Goal: Use online tool/utility

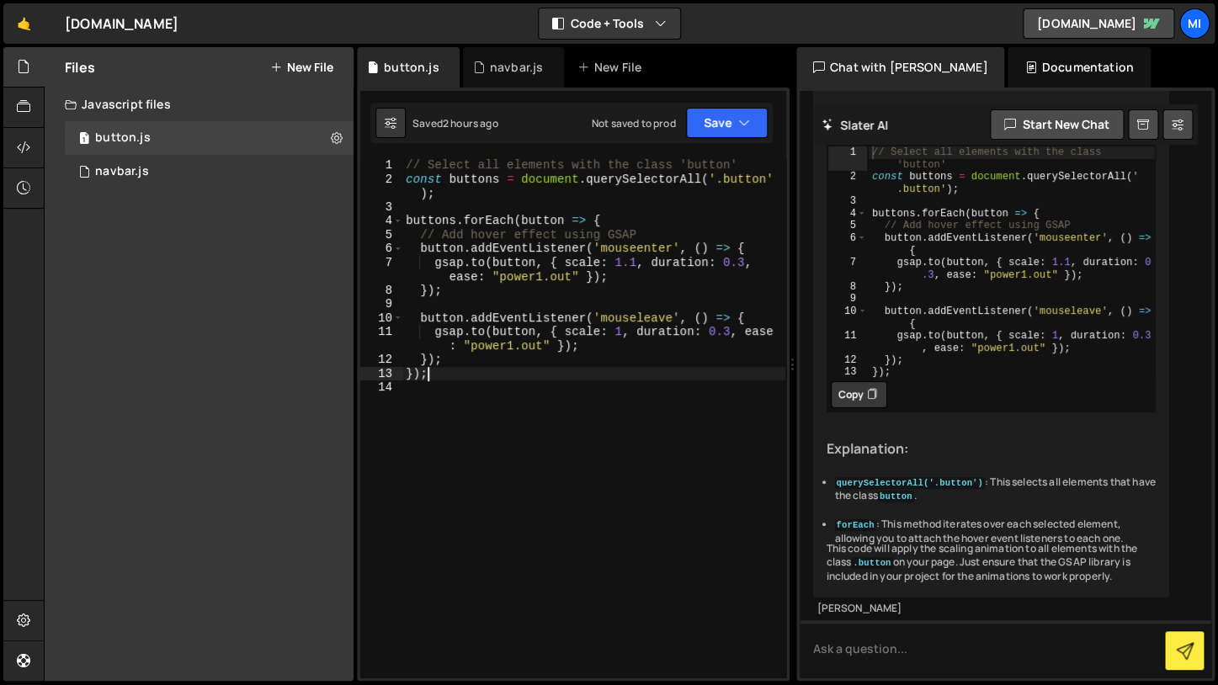
scroll to position [2407, 0]
click at [870, 655] on textarea at bounding box center [1006, 648] width 412 height 57
type textarea "give me a modern animation where teh button background comes in at an angle"
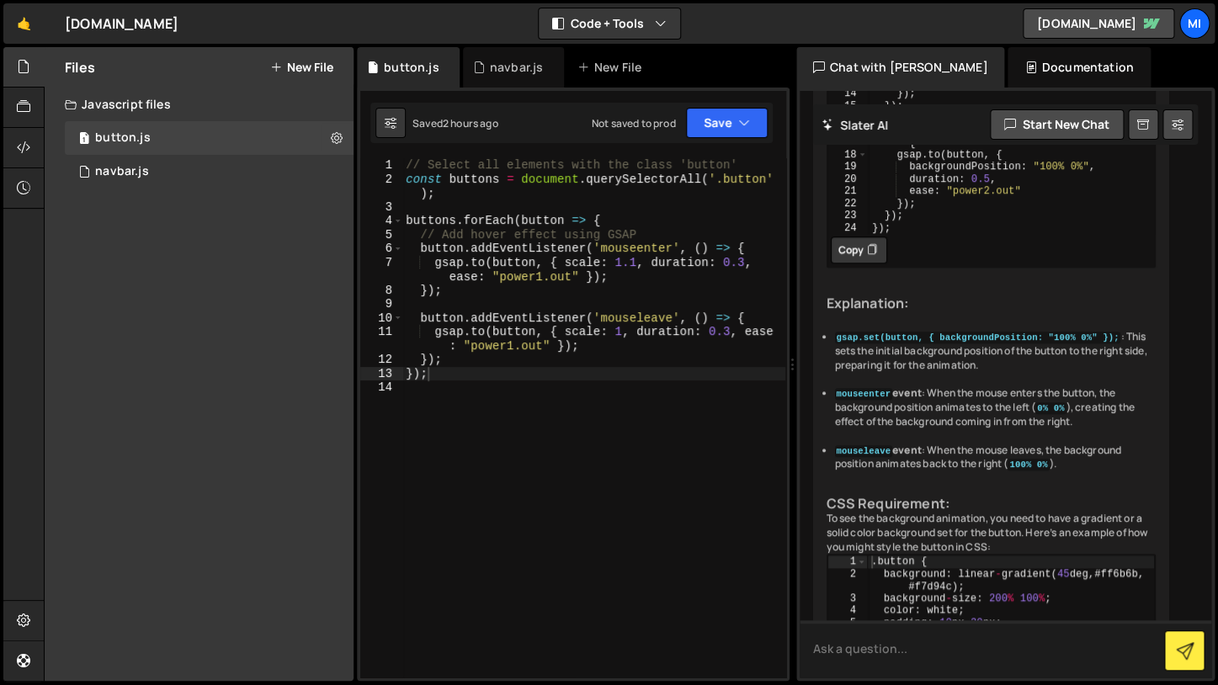
scroll to position [3114, 0]
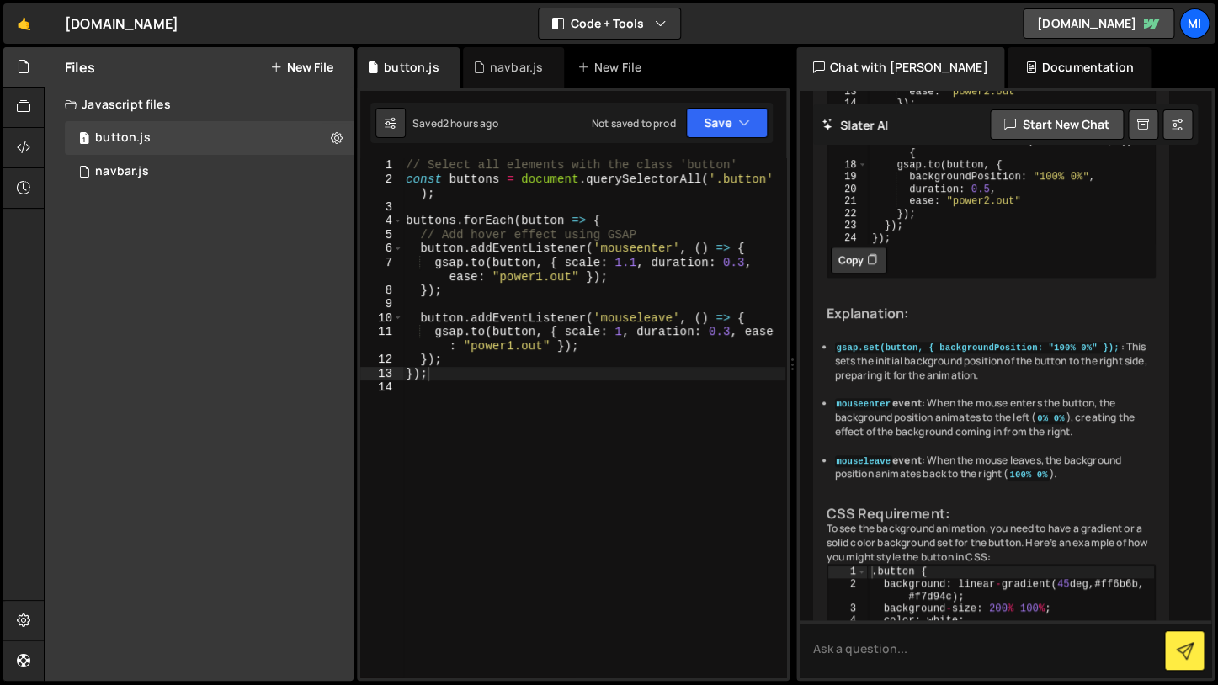
click at [837, 507] on div "To create a modern animation where the button background comes in at an angle, …" at bounding box center [991, 327] width 357 height 1014
click at [838, 274] on button "Copy" at bounding box center [859, 260] width 56 height 27
click at [844, 510] on div "To create a modern animation where the button background comes in at an angle, …" at bounding box center [991, 327] width 357 height 1014
click at [642, 487] on div "// Select all elements with the class 'button' const buttons = document . query…" at bounding box center [593, 431] width 383 height 547
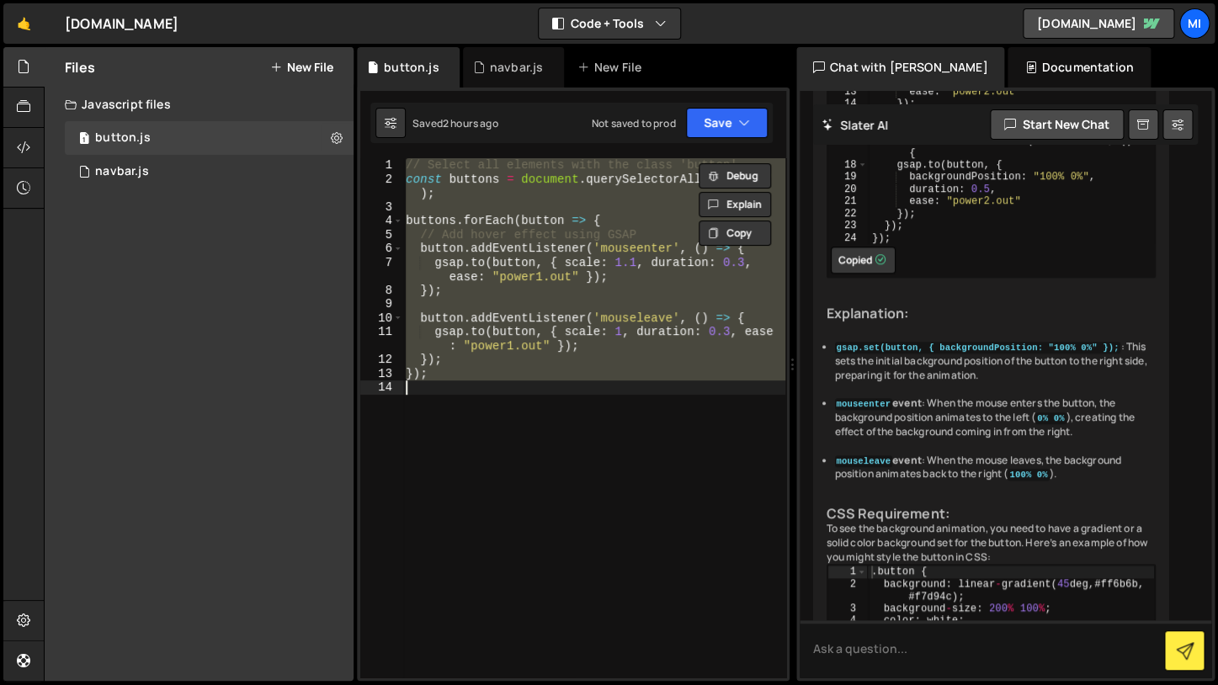
paste textarea
type textarea "});"
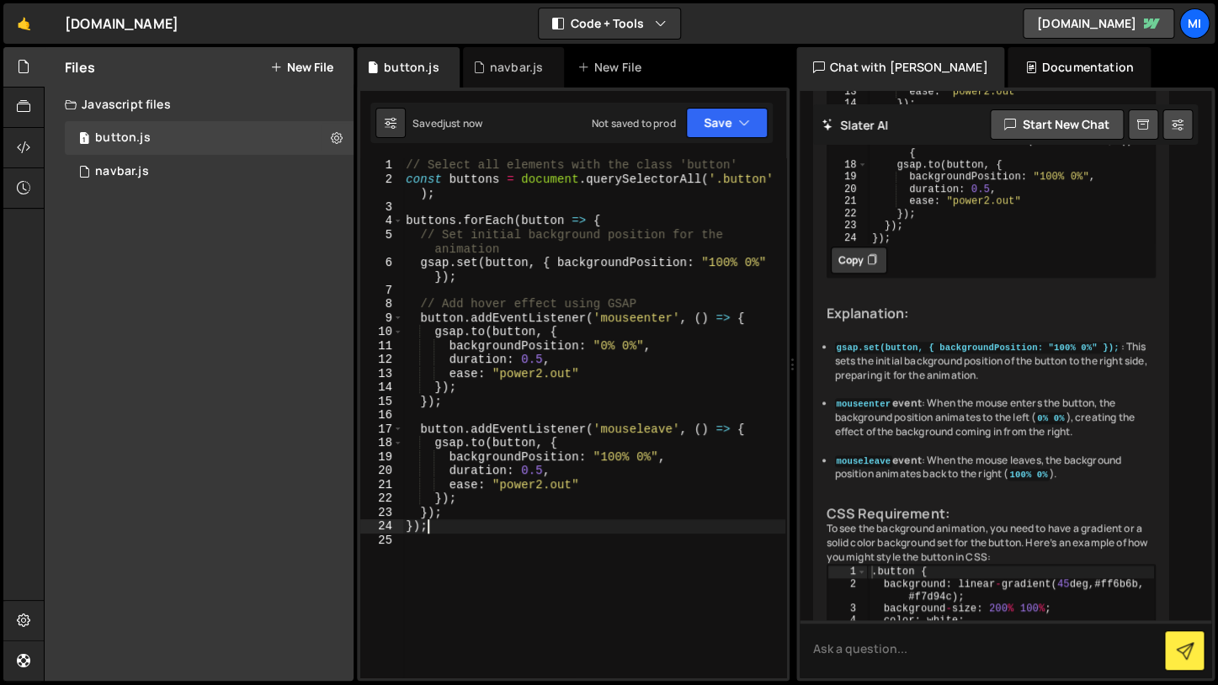
click at [633, 412] on div "// Select all elements with the class 'button' const buttons = document . query…" at bounding box center [593, 431] width 383 height 547
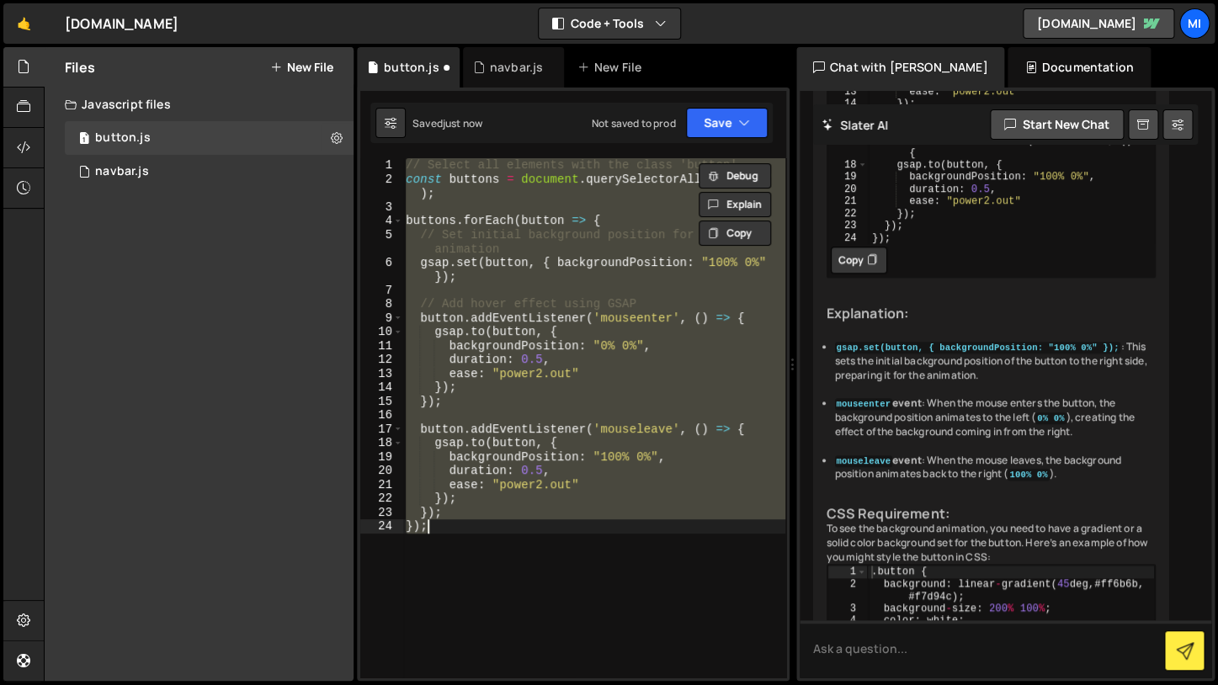
type textarea "});"
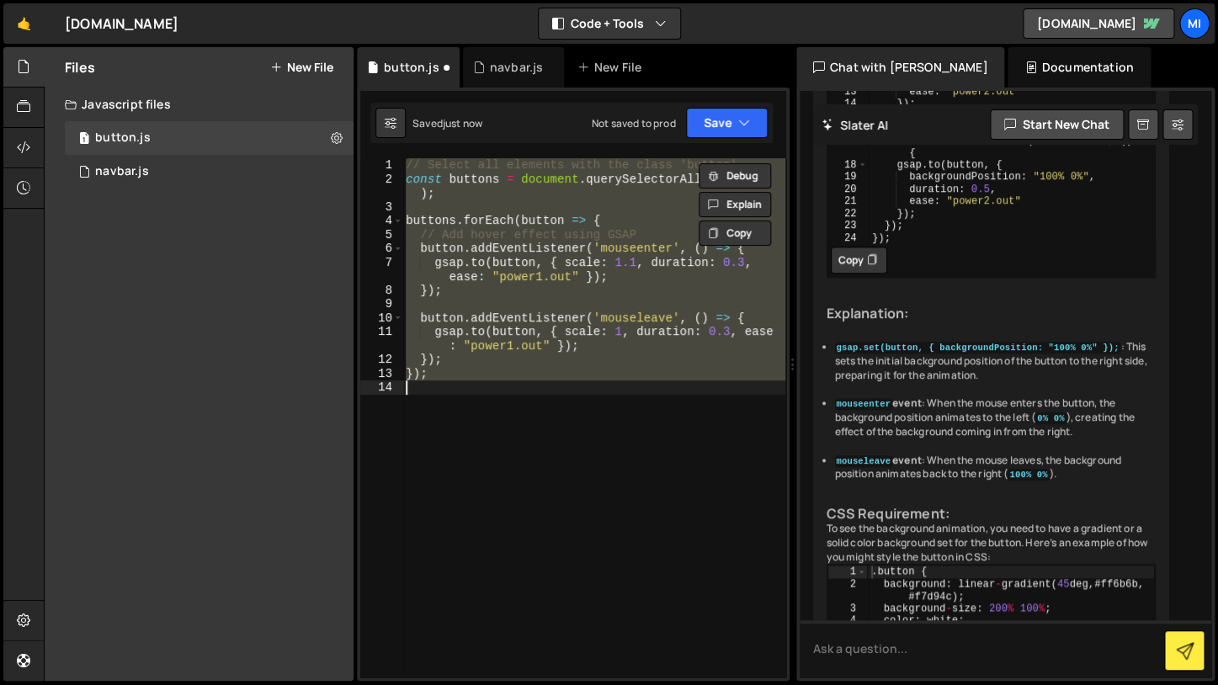
click at [586, 454] on div "// Select all elements with the class 'button' const buttons = document . query…" at bounding box center [593, 417] width 383 height 519
